Goal: Check status: Check status

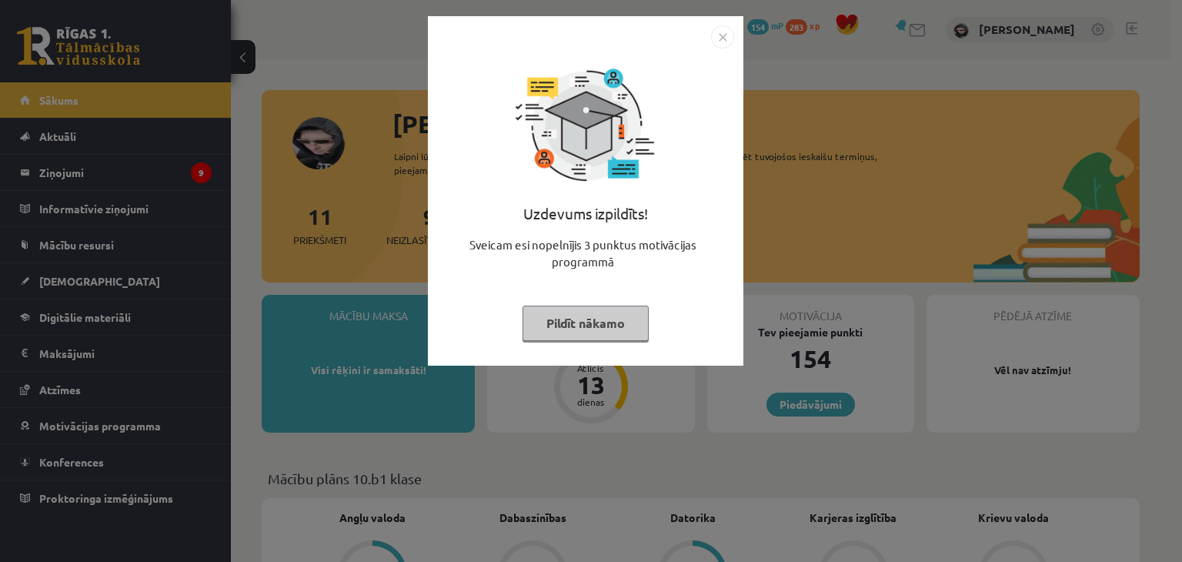
click at [723, 39] on img "Close" at bounding box center [722, 36] width 23 height 23
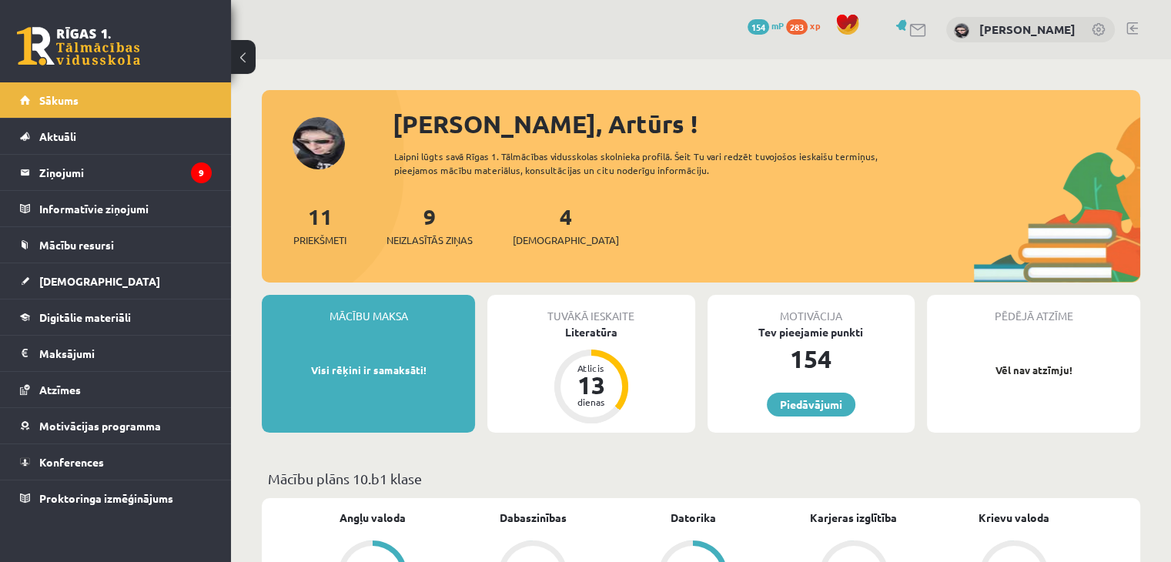
click at [755, 27] on span "154" at bounding box center [758, 26] width 22 height 15
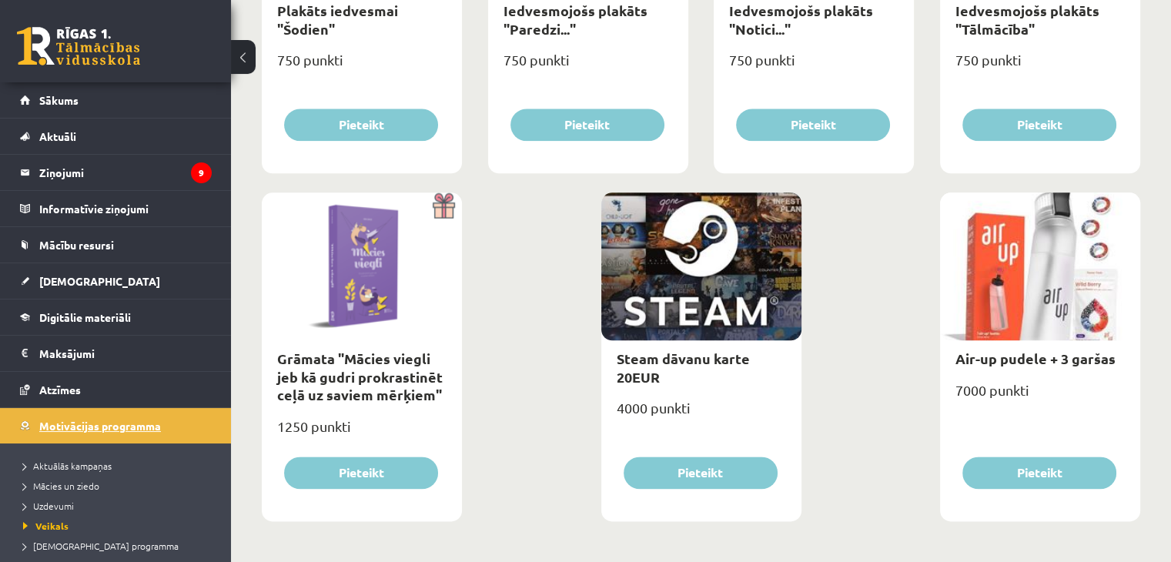
scroll to position [1803, 0]
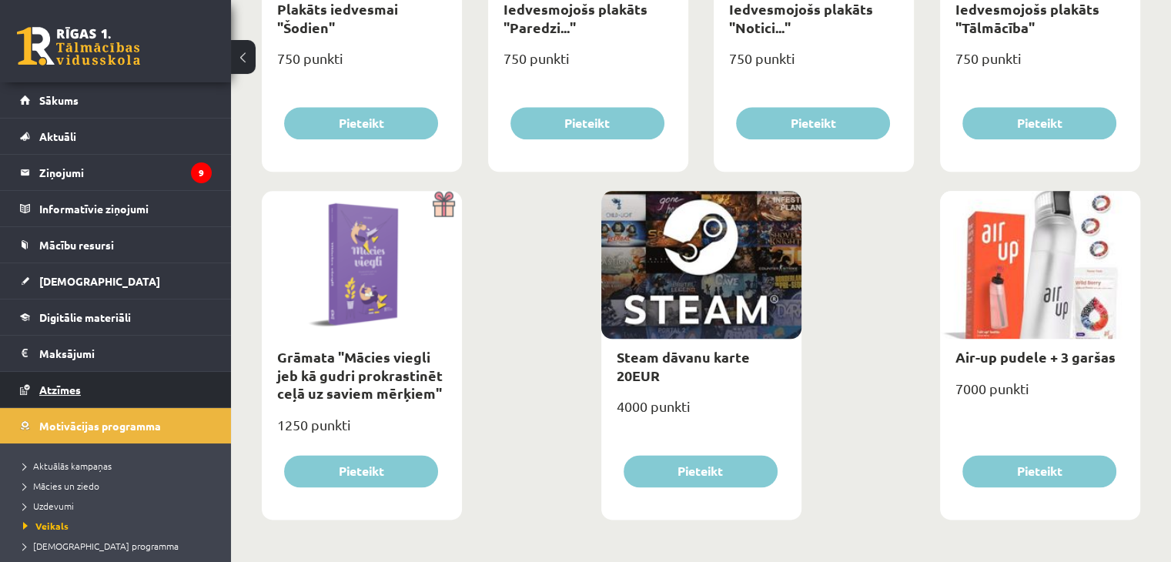
click at [83, 403] on link "Atzīmes" at bounding box center [116, 389] width 192 height 35
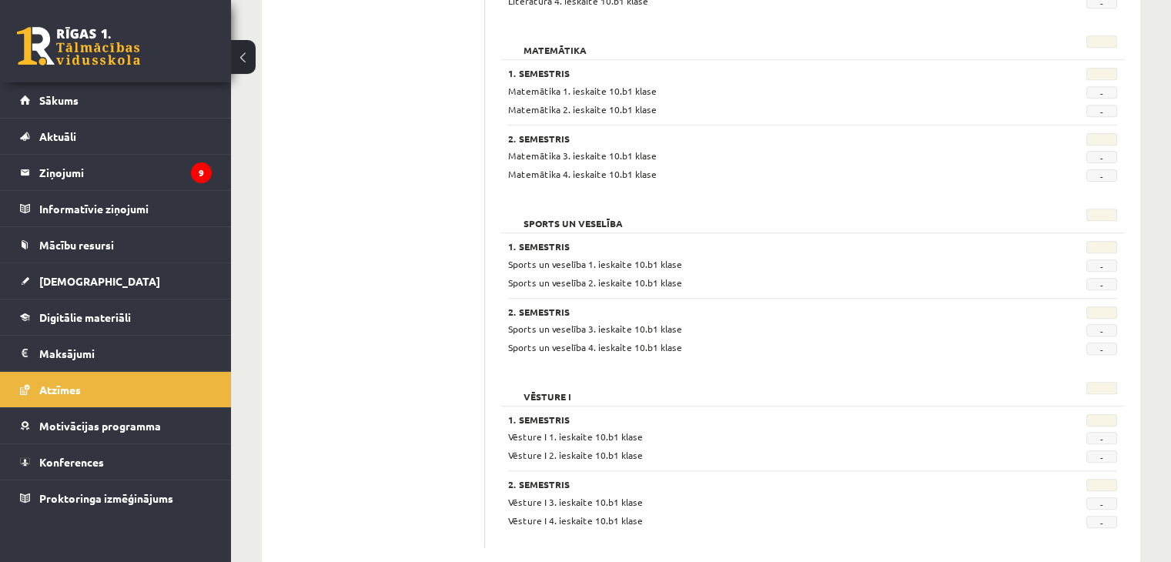
scroll to position [1456, 0]
